Goal: Task Accomplishment & Management: Use online tool/utility

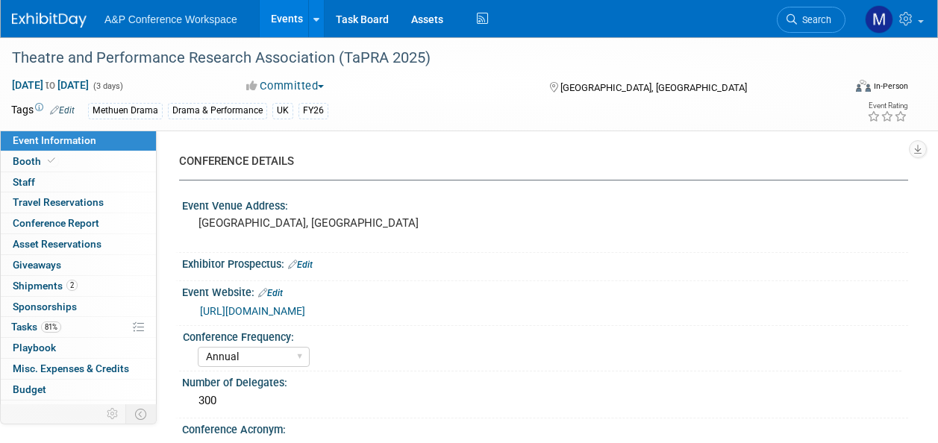
select select "Annual"
select select "Level 2"
select select "In-Person Booth"
select select "Drama & Performance Studies"
select select "Methuen Drama"
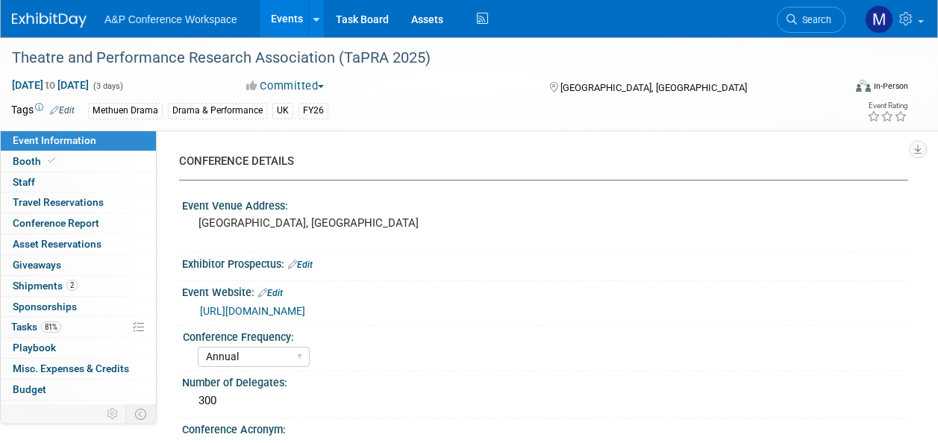
select select "[PERSON_NAME]"
select select "Networking/Commissioning"
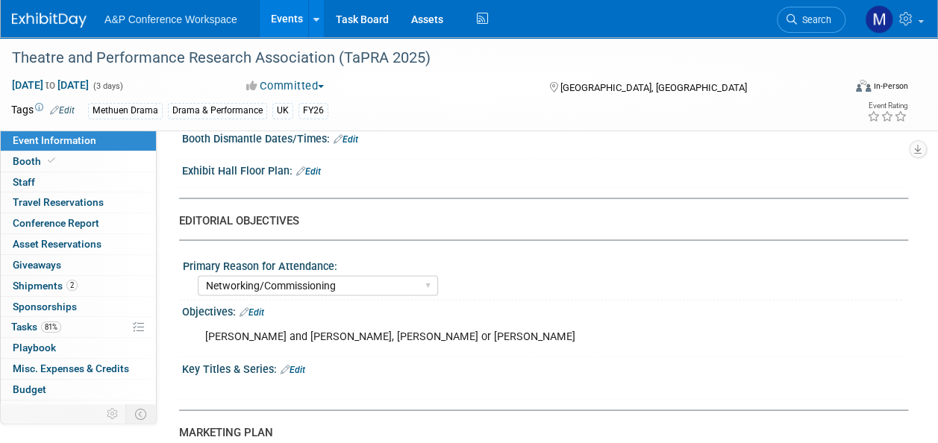
scroll to position [1269, 0]
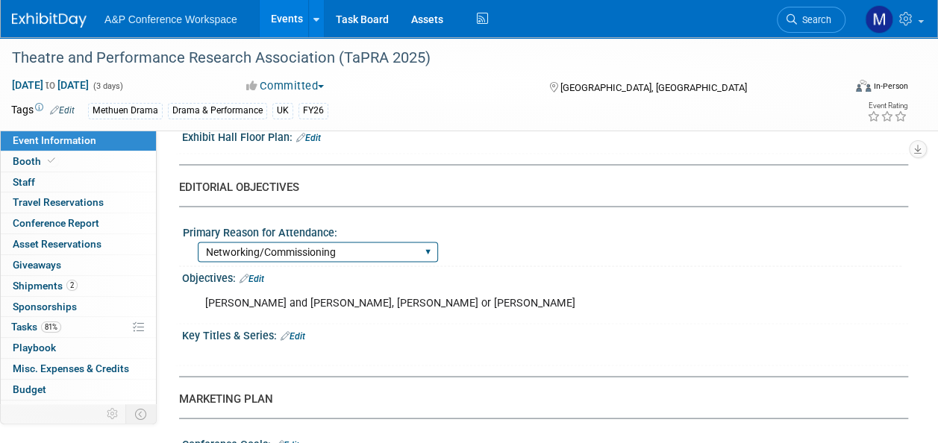
click at [424, 243] on select "BDR Product Awareness and Trial Generation​ Brand/Subject Presence​ Competitor …" at bounding box center [318, 252] width 240 height 20
click at [500, 230] on div "Primary Reason for Attendance:" at bounding box center [542, 230] width 719 height 19
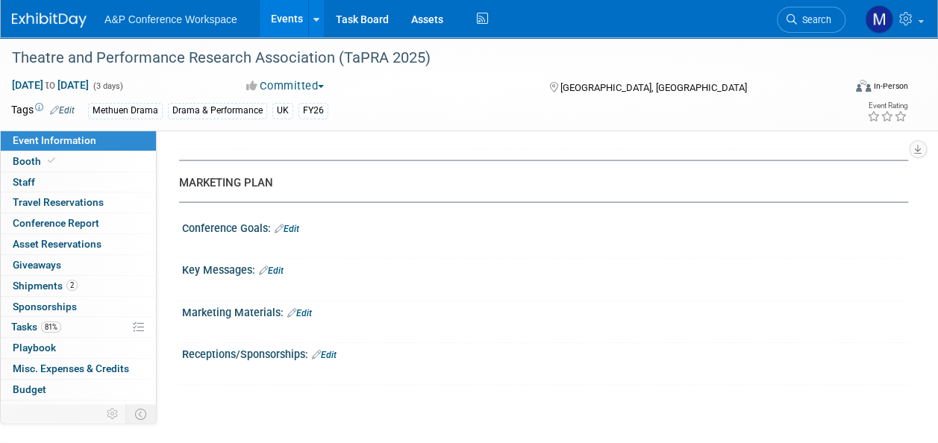
scroll to position [1493, 0]
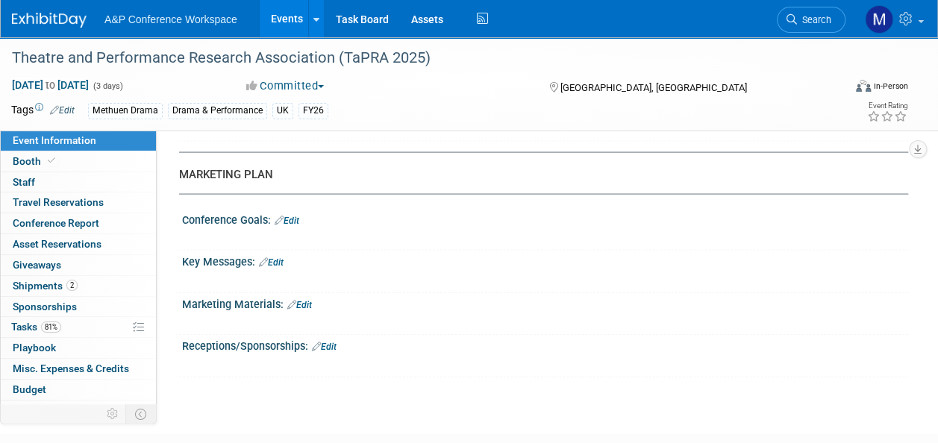
click at [299, 216] on link "Edit" at bounding box center [287, 221] width 25 height 10
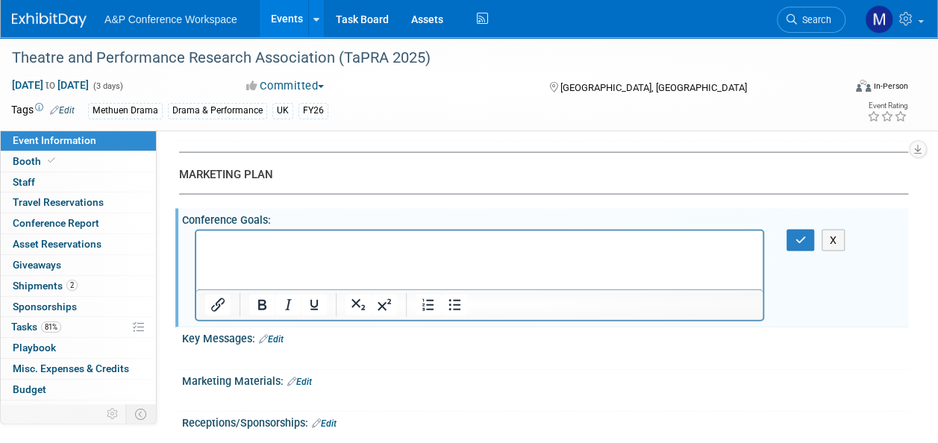
scroll to position [1568, 0]
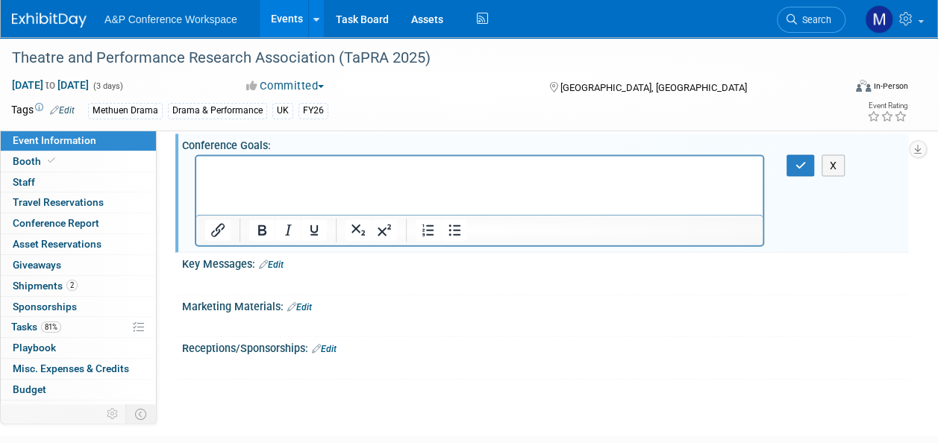
click at [367, 260] on div "Key Messages: Edit" at bounding box center [545, 262] width 726 height 19
click at [278, 261] on link "Edit" at bounding box center [271, 265] width 25 height 10
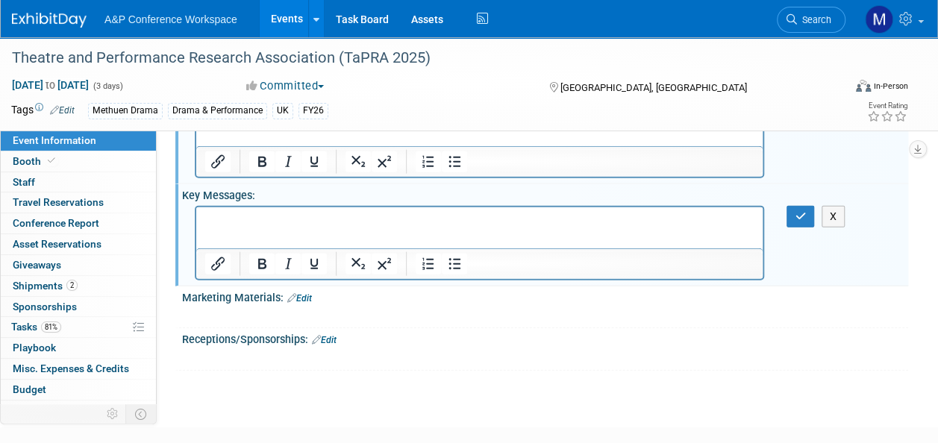
scroll to position [1715, 0]
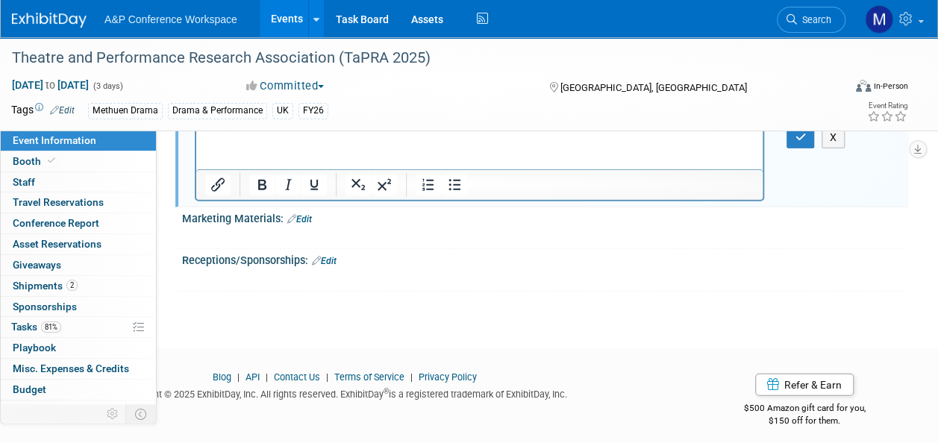
click at [301, 214] on link "Edit" at bounding box center [299, 219] width 25 height 10
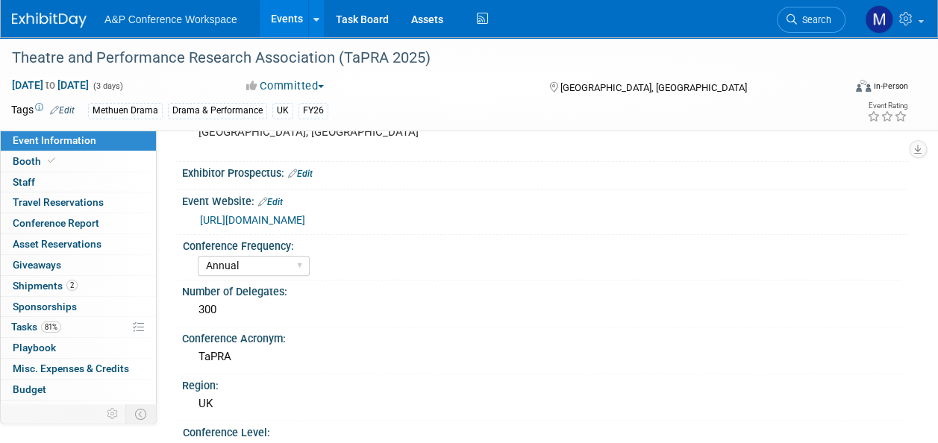
scroll to position [0, 0]
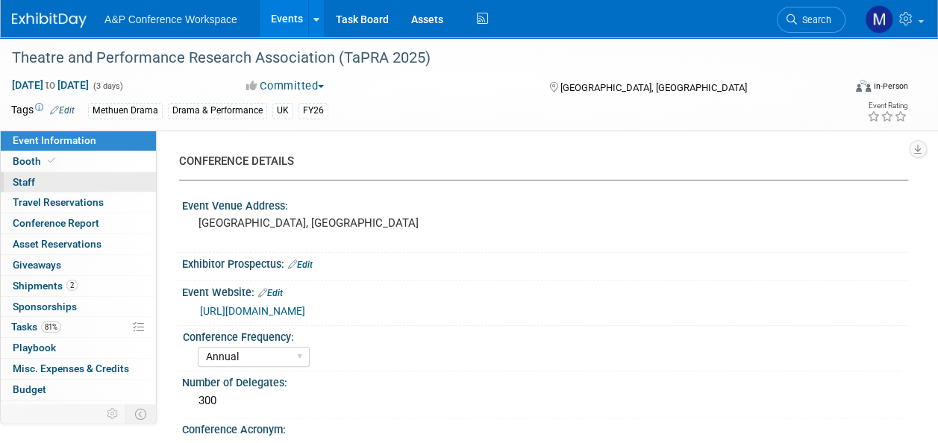
click at [32, 183] on span "Staff 0" at bounding box center [24, 182] width 22 height 12
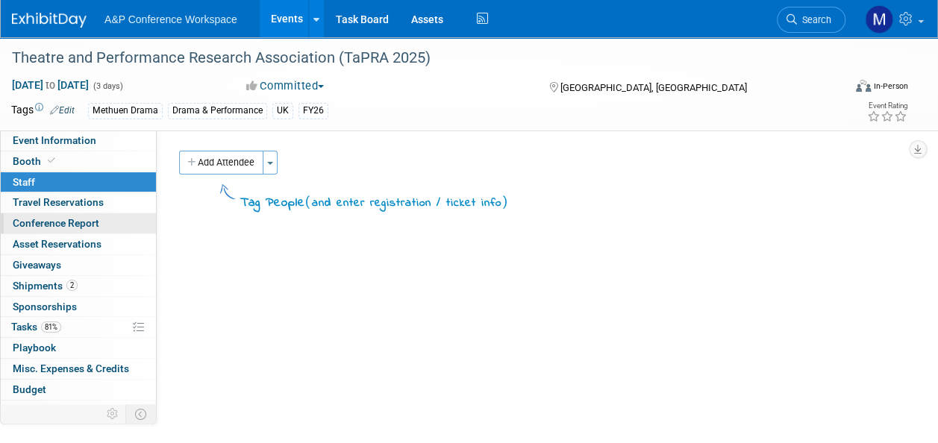
click at [67, 225] on span "Conference Report" at bounding box center [56, 223] width 87 height 12
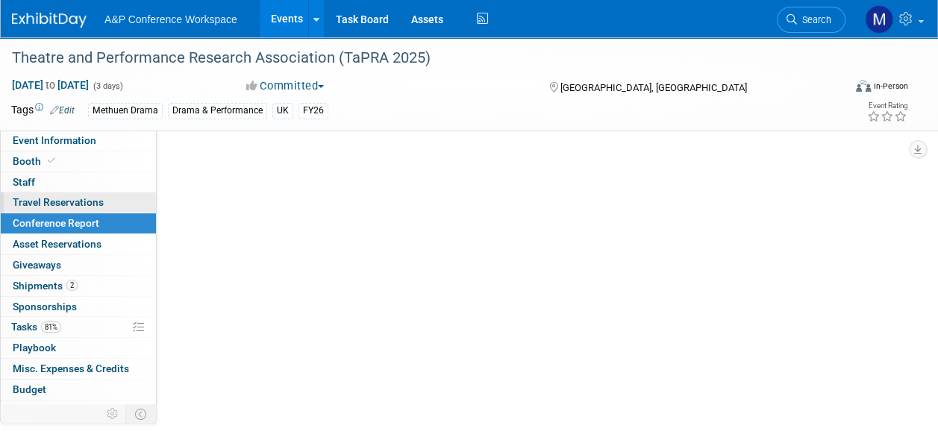
select select "NO"
select select "YES"
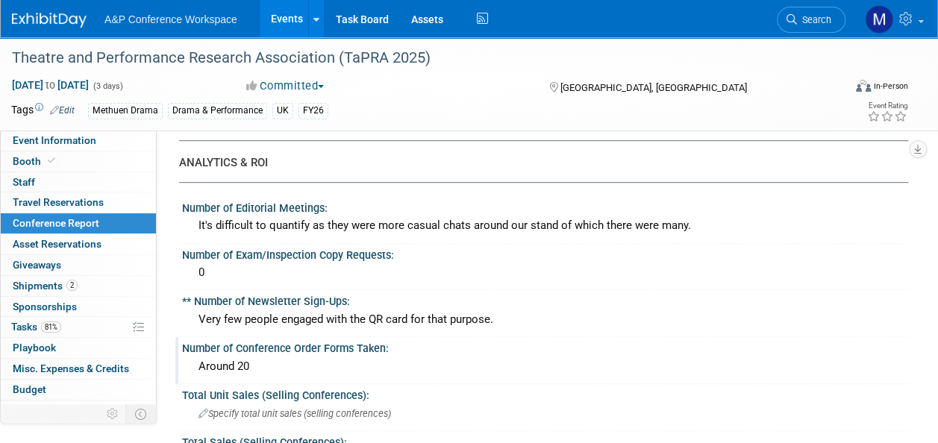
scroll to position [299, 0]
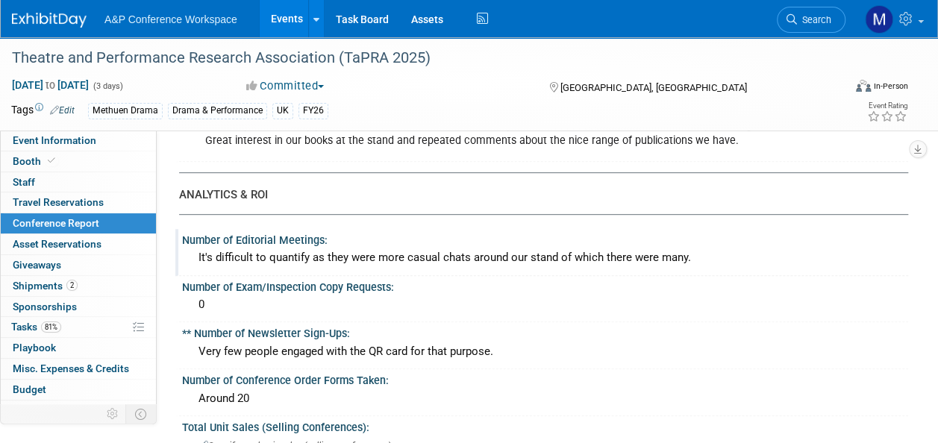
drag, startPoint x: 724, startPoint y: 251, endPoint x: 184, endPoint y: 238, distance: 540.6
click at [184, 238] on div "Number of Editorial Meetings: It's difficult to quantify as they were more casu…" at bounding box center [541, 252] width 733 height 47
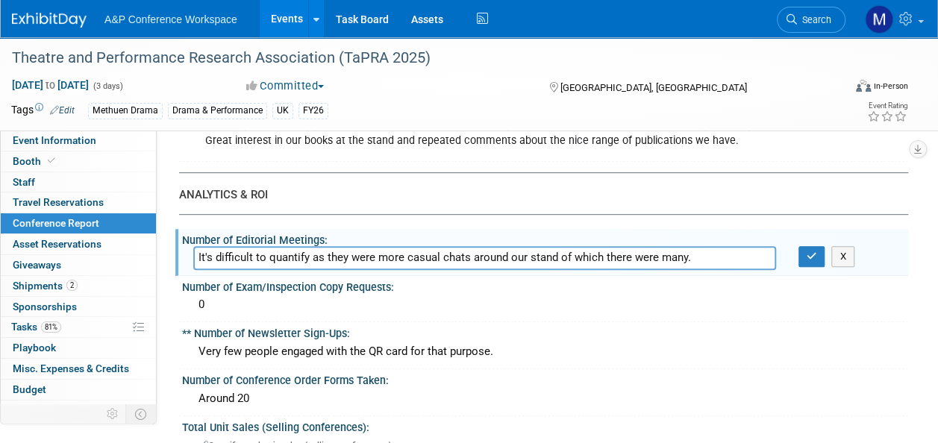
drag, startPoint x: 695, startPoint y: 260, endPoint x: 181, endPoint y: 237, distance: 514.8
click at [181, 237] on div "Number of Editorial Meetings: It's difficult to quantify as they were more casu…" at bounding box center [541, 252] width 733 height 47
